Goal: Navigation & Orientation: Find specific page/section

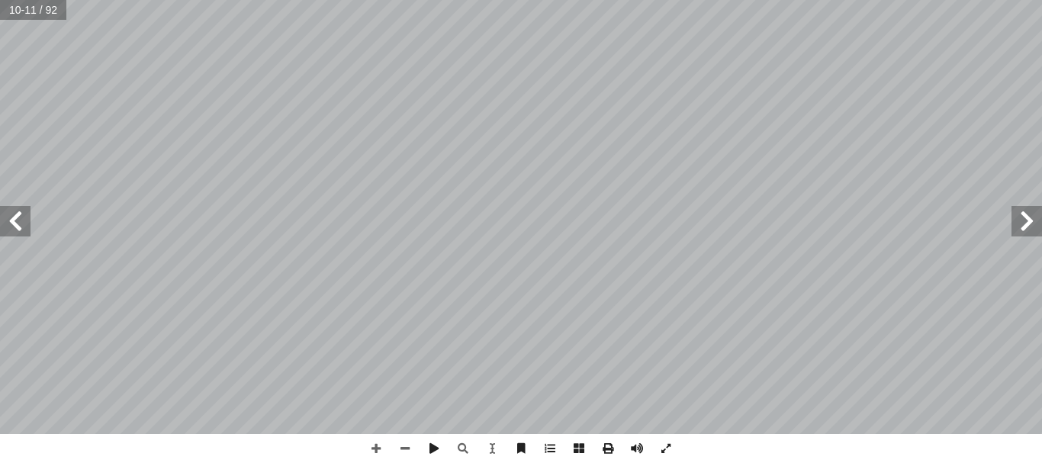
click at [22, 224] on span at bounding box center [15, 221] width 31 height 31
click at [12, 227] on span at bounding box center [15, 221] width 31 height 31
click at [401, 450] on span at bounding box center [405, 448] width 29 height 29
click at [0, 233] on span at bounding box center [15, 221] width 31 height 31
click at [381, 446] on span at bounding box center [376, 448] width 29 height 29
